Goal: Transaction & Acquisition: Purchase product/service

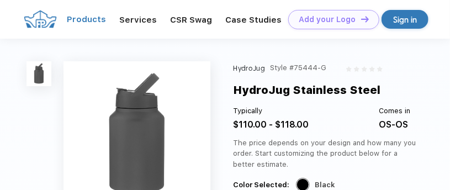
click at [86, 20] on link "Products" at bounding box center [86, 19] width 39 height 10
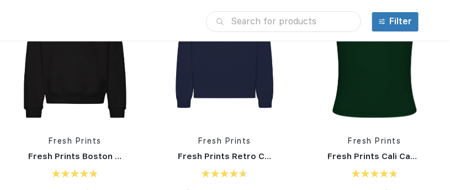
scroll to position [366, 0]
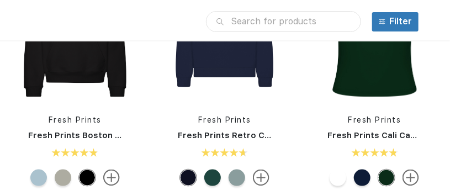
drag, startPoint x: 450, startPoint y: 87, endPoint x: 448, endPoint y: 104, distance: 17.2
click at [448, 104] on div "Fresh Prints Fresh Prints Cali Camisole Top" at bounding box center [375, 73] width 150 height 234
click at [376, 120] on link "Fresh Prints" at bounding box center [374, 119] width 53 height 9
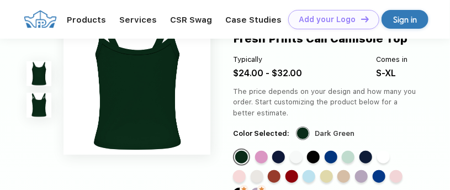
scroll to position [175, 0]
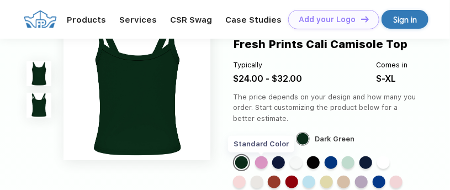
click at [265, 165] on div "Standard Color" at bounding box center [261, 162] width 13 height 13
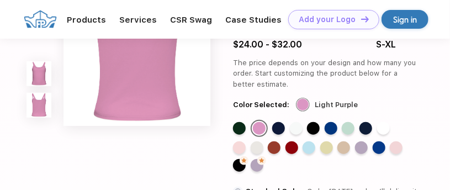
scroll to position [226, 0]
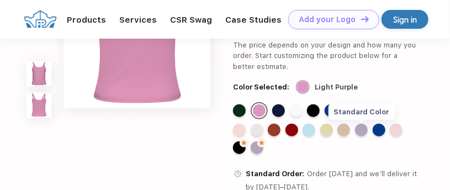
click at [364, 129] on div "Standard Color" at bounding box center [361, 130] width 13 height 13
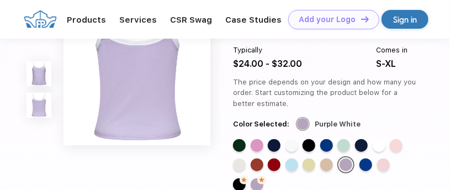
scroll to position [225, 0]
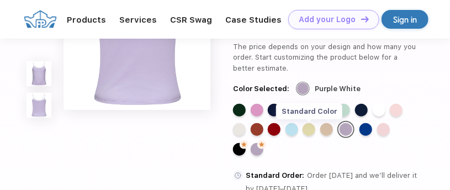
click at [310, 125] on div "Standard Color" at bounding box center [309, 129] width 13 height 13
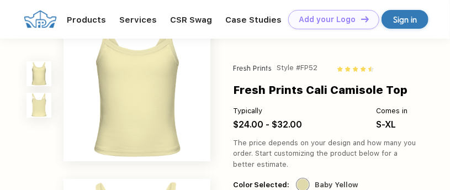
scroll to position [0, 0]
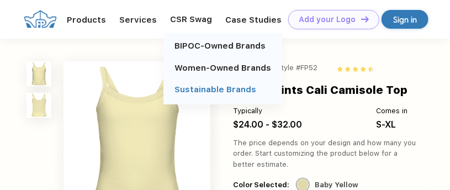
click at [199, 88] on link "Sustainable Brands" at bounding box center [216, 90] width 82 height 10
